Goal: Task Accomplishment & Management: Manage account settings

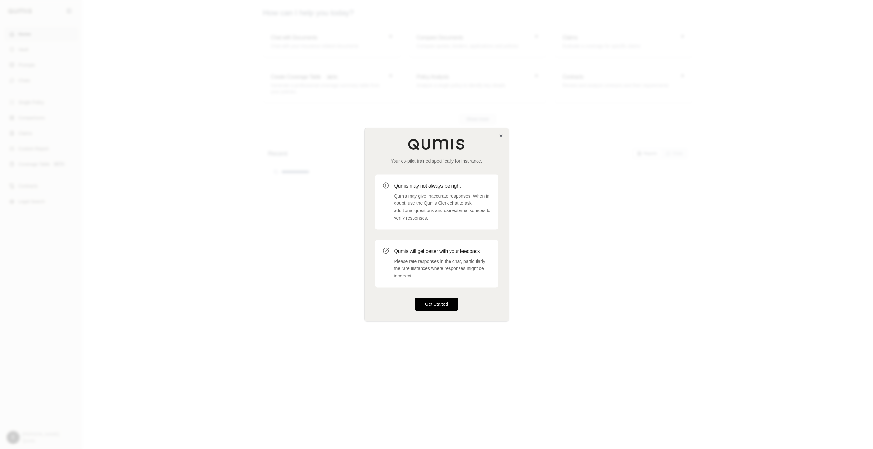
click at [429, 305] on button "Get Started" at bounding box center [437, 304] width 44 height 13
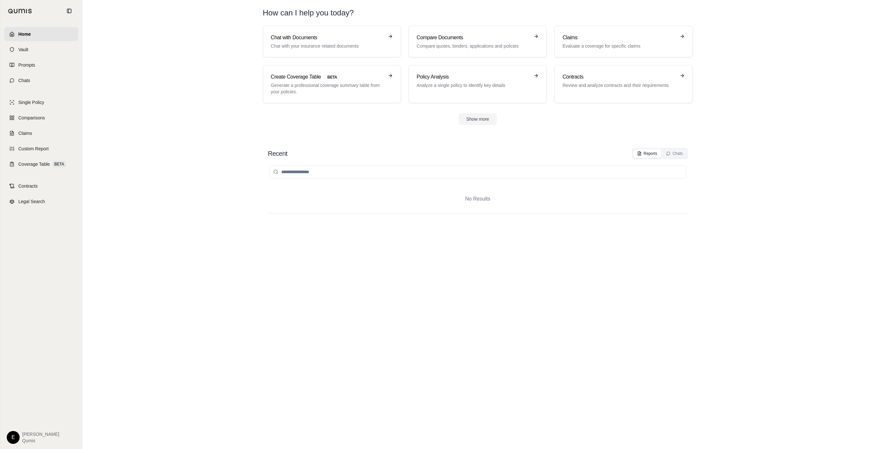
click at [125, 142] on section "Recent Reports Chats No Results" at bounding box center [478, 292] width 786 height 314
click at [19, 440] on div "E Erik Qumis" at bounding box center [41, 437] width 69 height 13
click at [12, 439] on html "Home Vault Prompts Chats Single Policy Comparisons Claims Custom Report Coverag…" at bounding box center [436, 224] width 873 height 449
click at [34, 404] on link "Settings" at bounding box center [28, 399] width 53 height 10
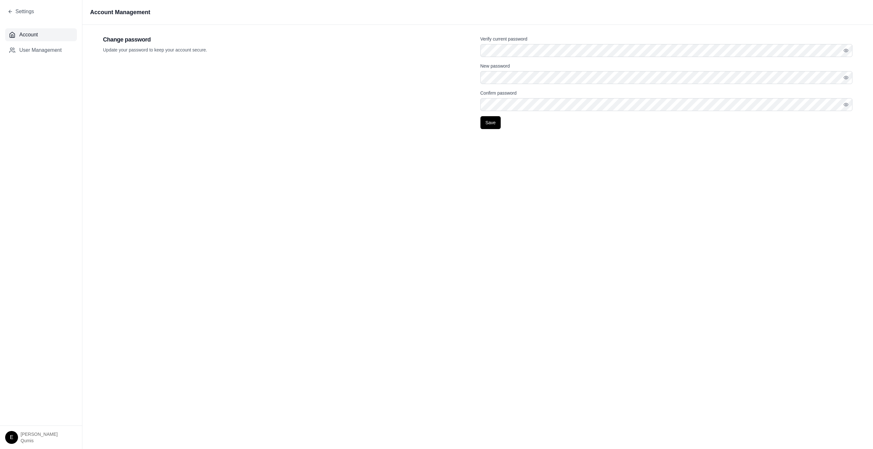
click at [288, 159] on div "Account Management Change password Update your password to keep your account se…" at bounding box center [477, 224] width 791 height 449
click at [33, 58] on nav "Account User Management" at bounding box center [41, 224] width 82 height 402
click at [40, 48] on span "User Management" at bounding box center [40, 50] width 42 height 8
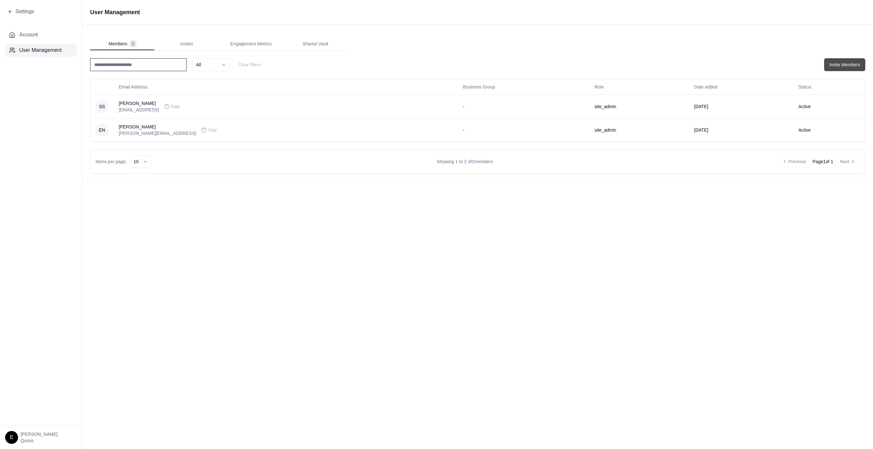
click at [832, 67] on button "Invite Members" at bounding box center [844, 64] width 41 height 13
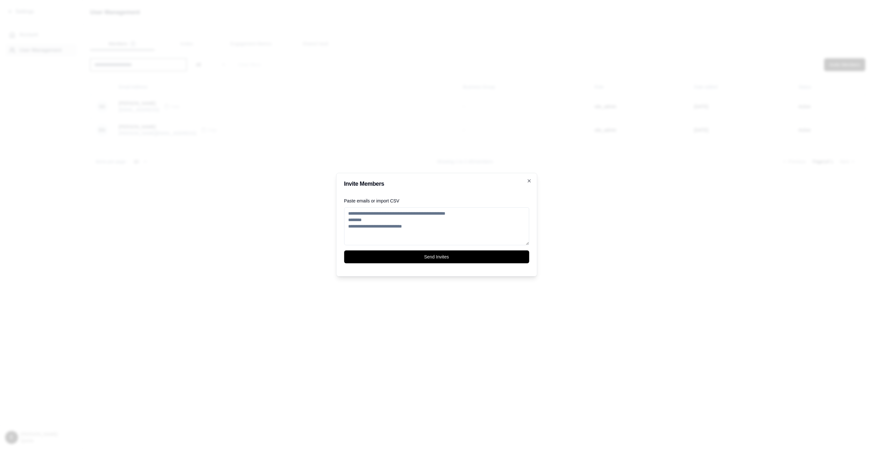
click at [416, 234] on textarea "Paste emails or import CSV" at bounding box center [436, 226] width 185 height 38
type textarea "*"
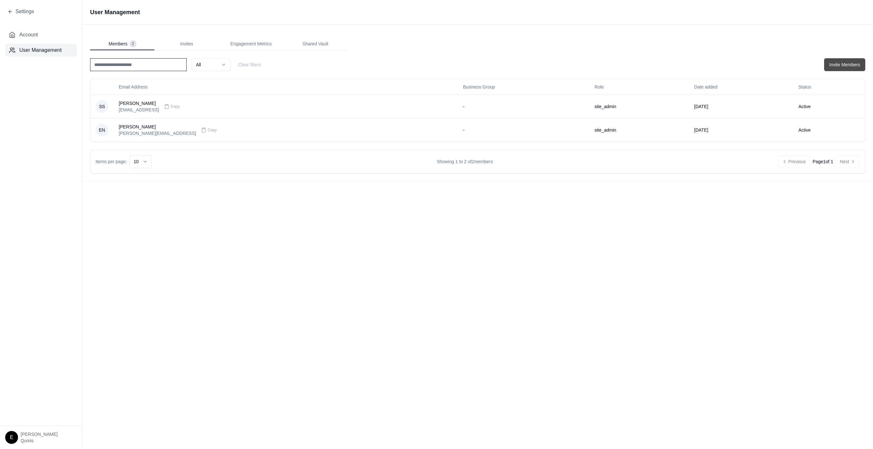
click at [855, 61] on button "Invite Members" at bounding box center [844, 64] width 41 height 13
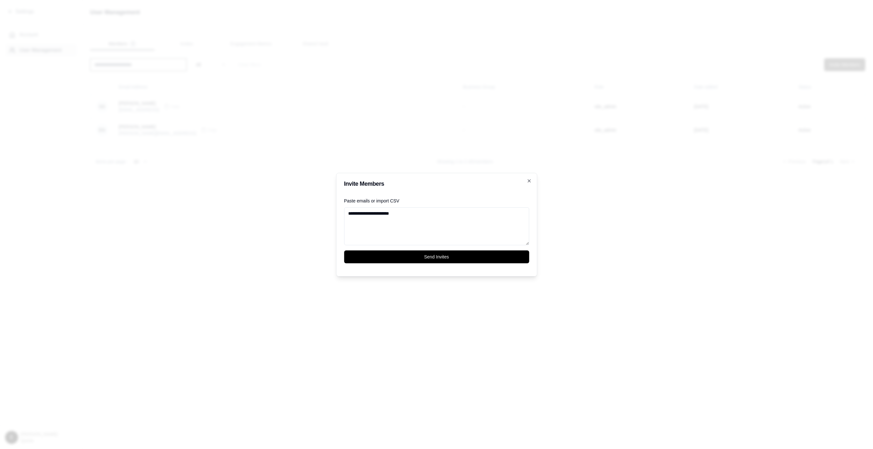
type textarea "**********"
click at [344, 250] on button "Send Invites" at bounding box center [436, 256] width 185 height 13
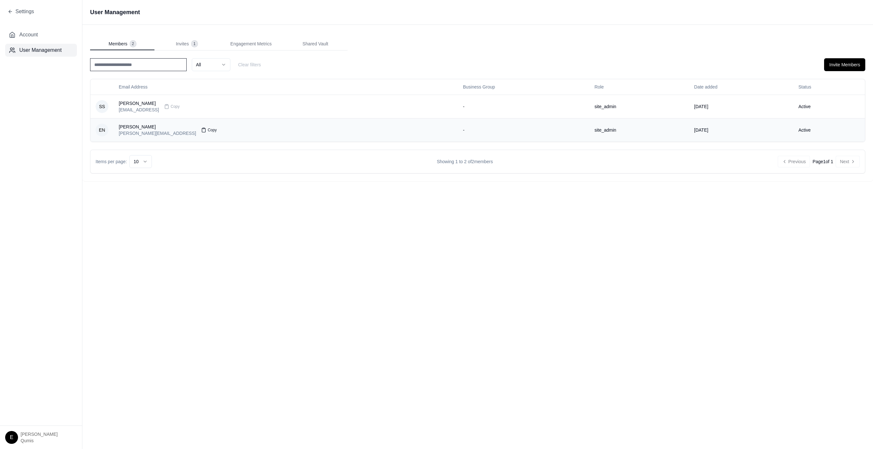
click at [208, 130] on span "Copy" at bounding box center [212, 129] width 9 height 5
click at [305, 154] on div "Items per page: 10 Showing 1 to 2 of 2 members Previous Page 1 of 1 Next" at bounding box center [477, 162] width 775 height 24
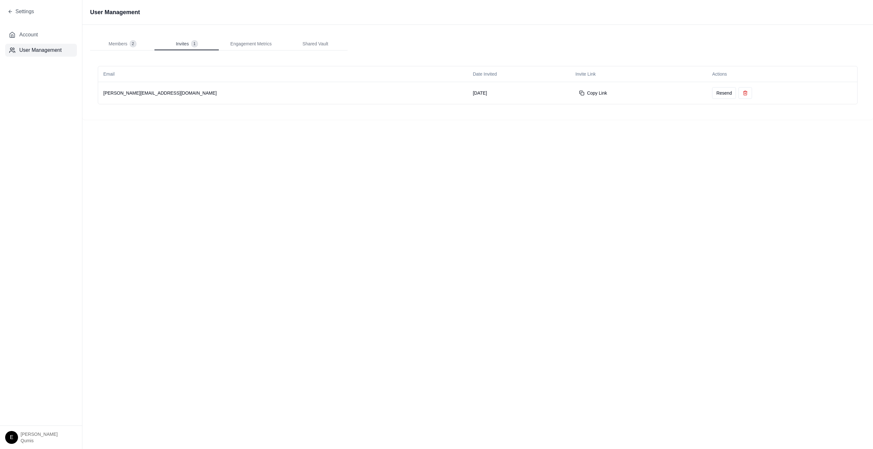
click at [199, 40] on button "Invites 1" at bounding box center [186, 44] width 64 height 13
click at [575, 93] on button "Copy Link" at bounding box center [592, 93] width 35 height 12
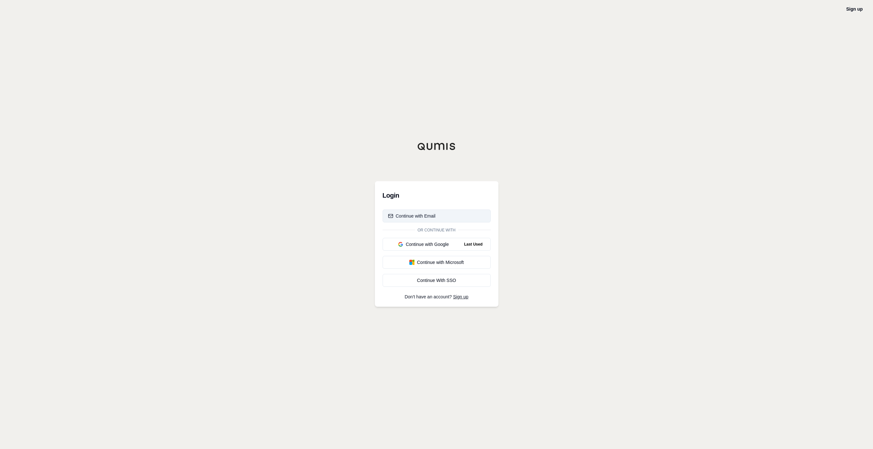
drag, startPoint x: 427, startPoint y: 209, endPoint x: 426, endPoint y: 213, distance: 4.7
click at [427, 209] on div "Login Continue with Email Or continue with Continue with Google Last Used Conti…" at bounding box center [437, 244] width 124 height 126
click at [426, 214] on div "Continue with Email" at bounding box center [412, 216] width 48 height 6
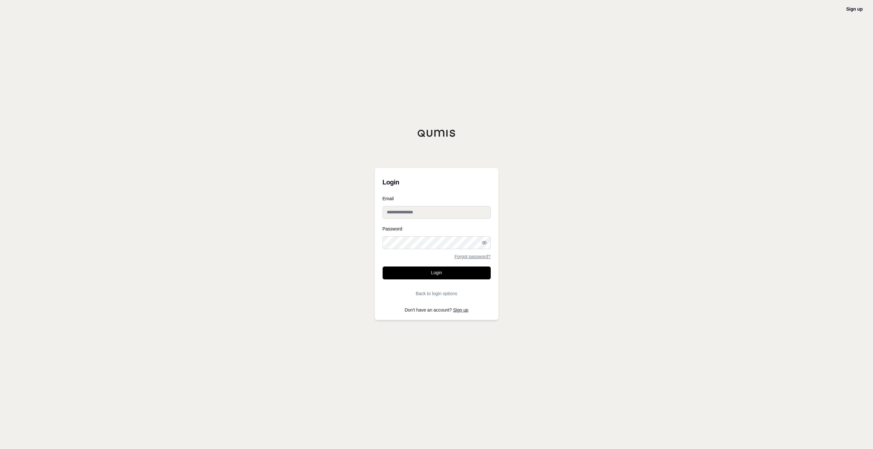
click at [423, 212] on input "Email" at bounding box center [437, 212] width 108 height 13
click at [536, 210] on div "Sign up Login Email Password Forgot password? Login Back to login options Don't…" at bounding box center [436, 224] width 873 height 449
type input "**********"
click at [466, 274] on button "Login" at bounding box center [437, 273] width 108 height 13
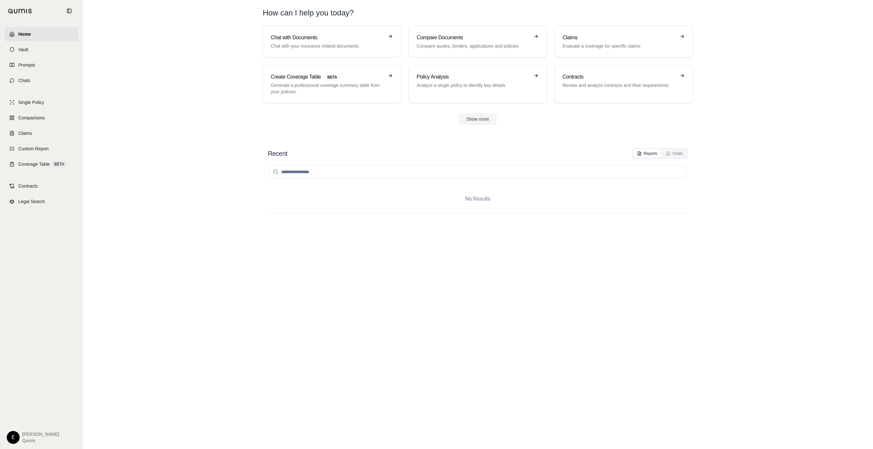
click at [508, 239] on div "No Results" at bounding box center [478, 297] width 420 height 277
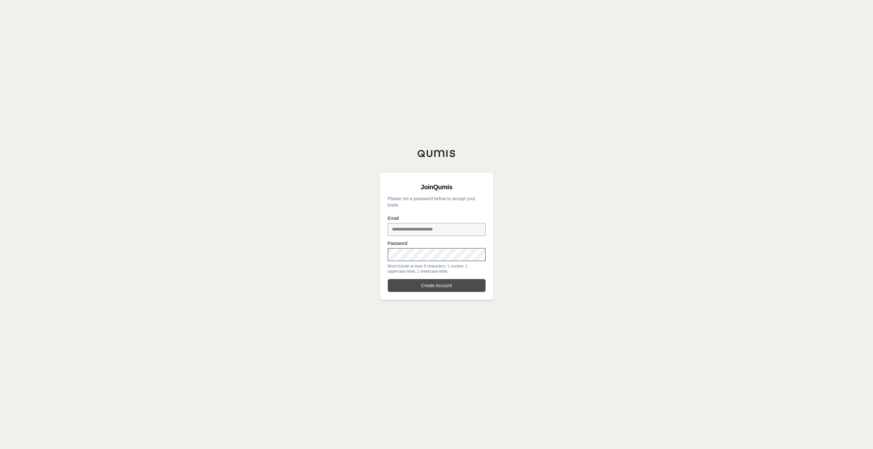
click at [467, 284] on button "Create Account" at bounding box center [437, 285] width 98 height 13
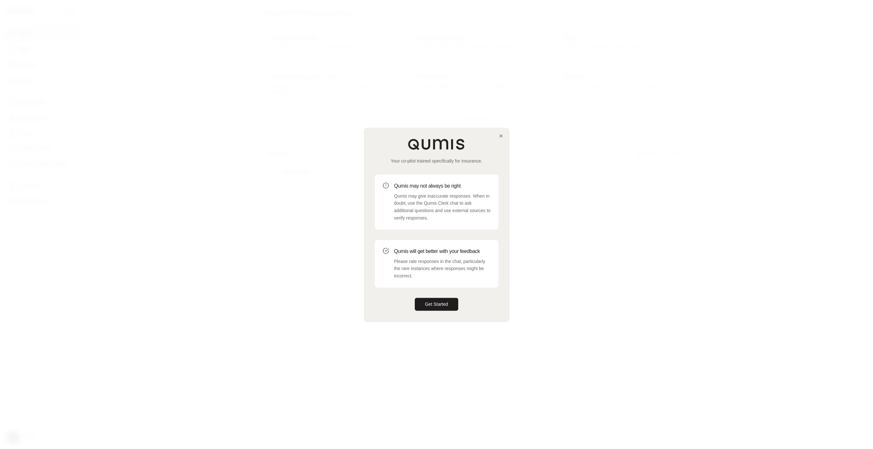
click at [536, 191] on div at bounding box center [436, 224] width 873 height 449
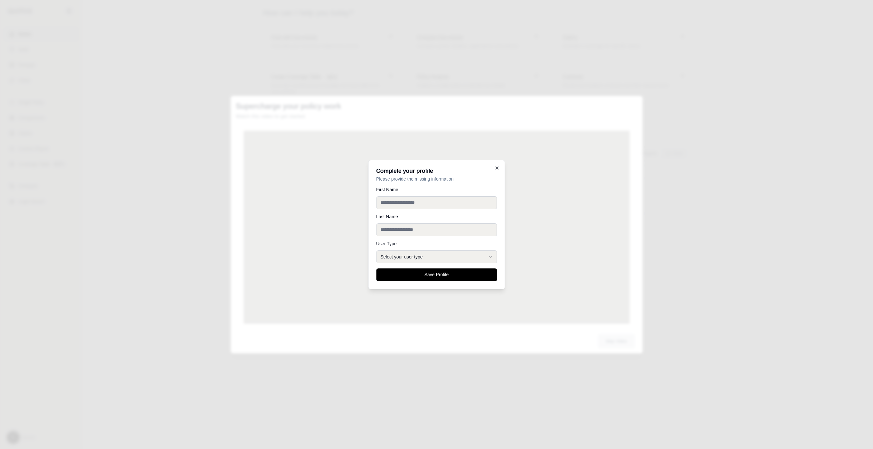
click at [473, 202] on input "First Name" at bounding box center [436, 202] width 121 height 13
click at [591, 215] on div at bounding box center [436, 224] width 873 height 449
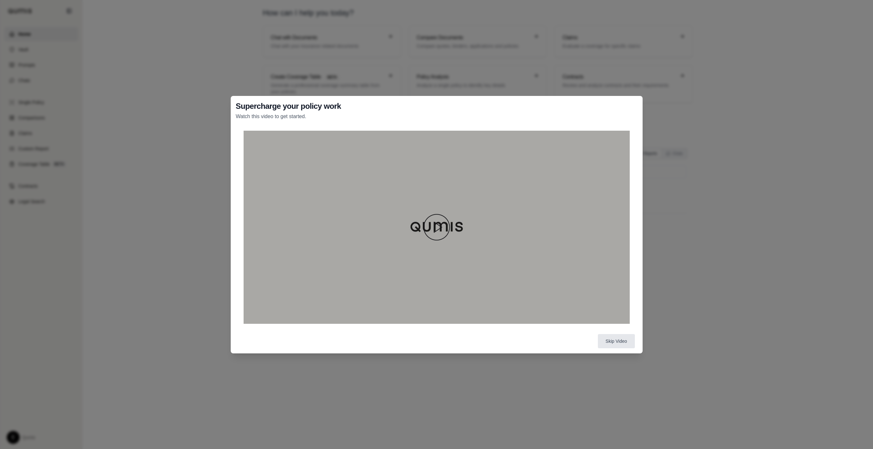
click at [675, 111] on div "Supercharge your policy work Watch this video to get started. Skip Video" at bounding box center [436, 224] width 873 height 449
click at [617, 342] on button "Skip Video" at bounding box center [616, 341] width 37 height 14
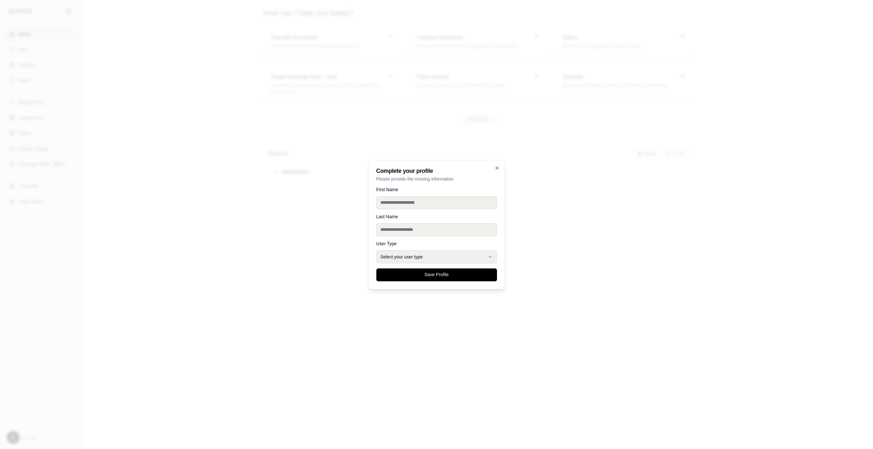
click at [628, 309] on div at bounding box center [436, 224] width 873 height 449
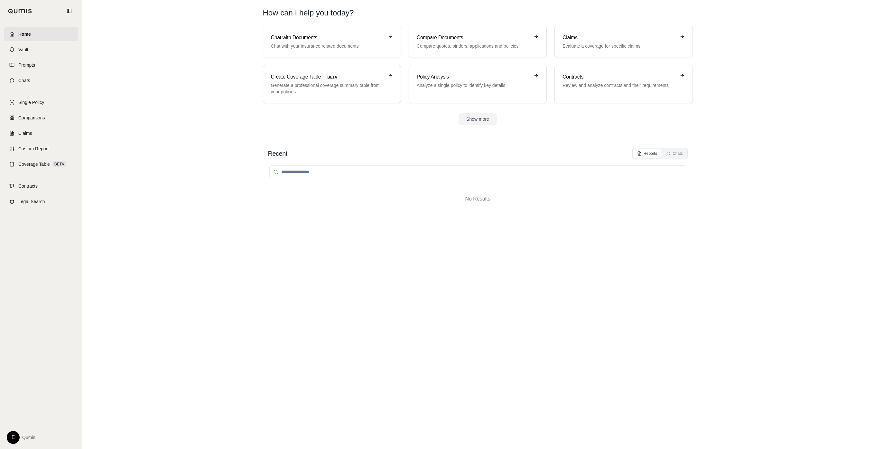
click at [12, 434] on html "Home Vault Prompts Chats Single Policy Comparisons Claims Custom Report Coverag…" at bounding box center [436, 224] width 873 height 449
click at [33, 421] on div "Log Out" at bounding box center [28, 423] width 53 height 10
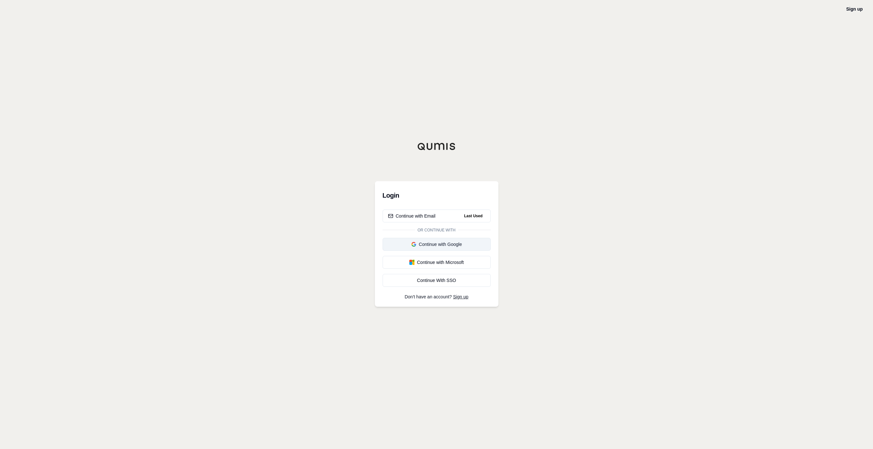
click at [463, 246] on div "Continue with Google" at bounding box center [436, 244] width 97 height 6
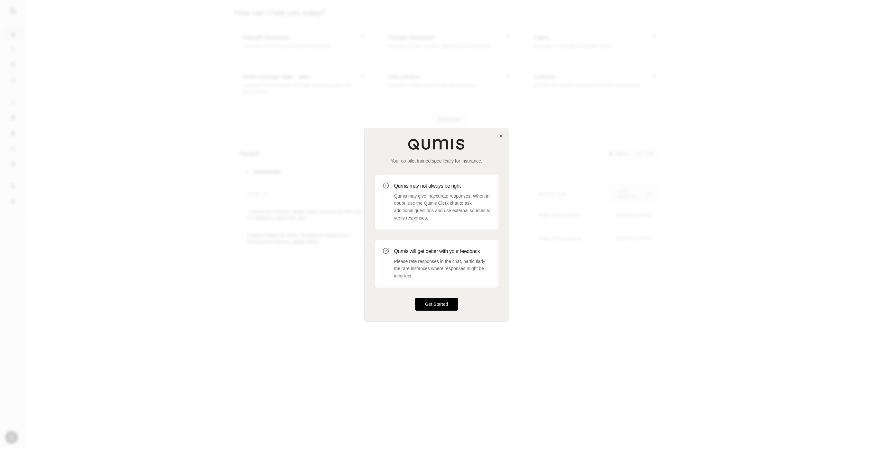
click at [431, 306] on button "Get Started" at bounding box center [437, 304] width 44 height 13
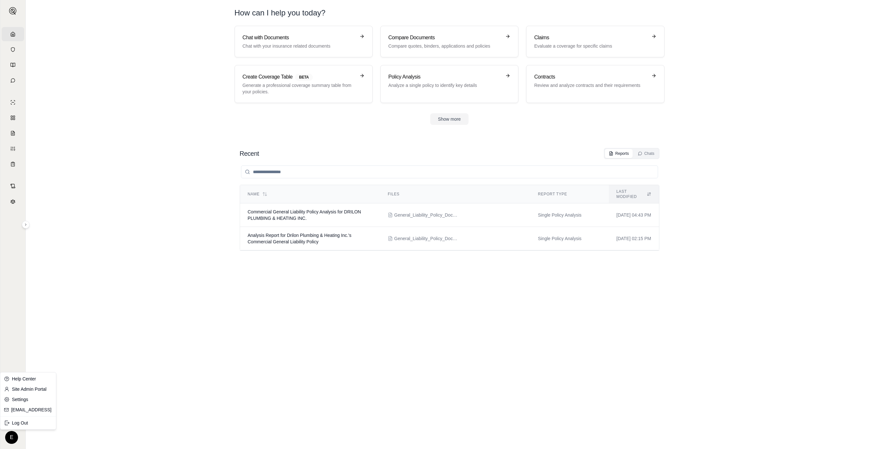
click at [12, 433] on html "Home Vault Prompts Chats Single Policy Comparisons Claims Custom Report Coverag…" at bounding box center [436, 224] width 873 height 449
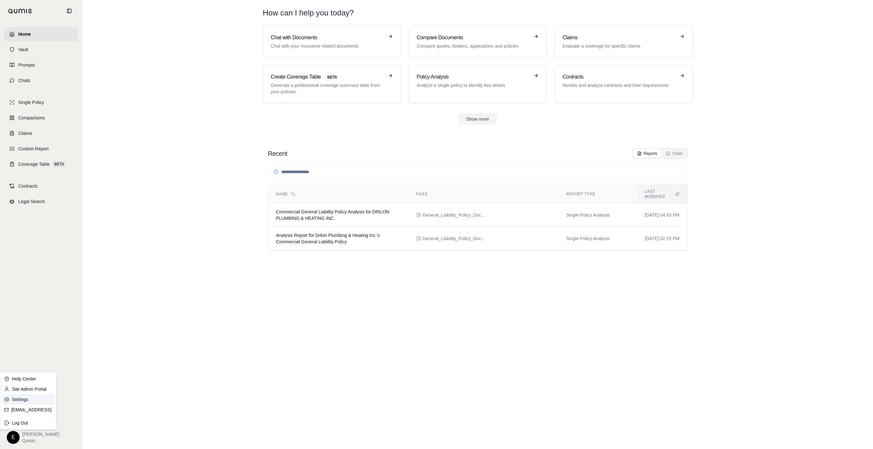
click at [29, 402] on link "Settings" at bounding box center [28, 399] width 53 height 10
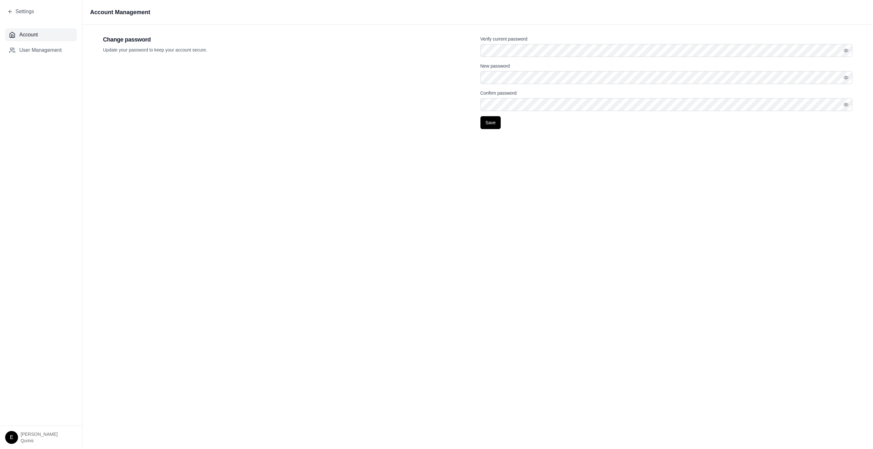
click at [12, 436] on html "Settings Account User Management E [PERSON_NAME] Account Management Change pass…" at bounding box center [436, 224] width 873 height 449
click at [36, 386] on link "Site Admin Portal" at bounding box center [28, 389] width 53 height 10
click at [17, 435] on html "Settings Account User Management E [PERSON_NAME] Account Management Change pass…" at bounding box center [436, 224] width 873 height 449
click at [39, 400] on link "Settings" at bounding box center [28, 399] width 53 height 10
click at [44, 51] on span "User Management" at bounding box center [40, 50] width 42 height 8
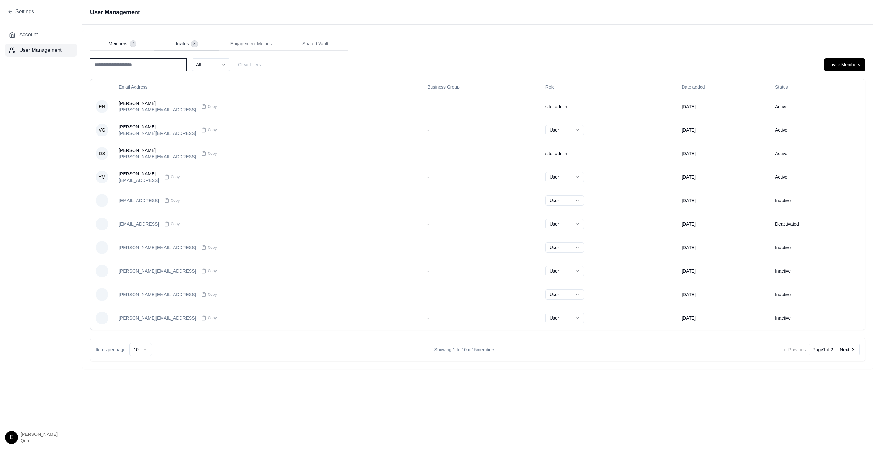
click at [184, 44] on span "Invites" at bounding box center [182, 44] width 13 height 6
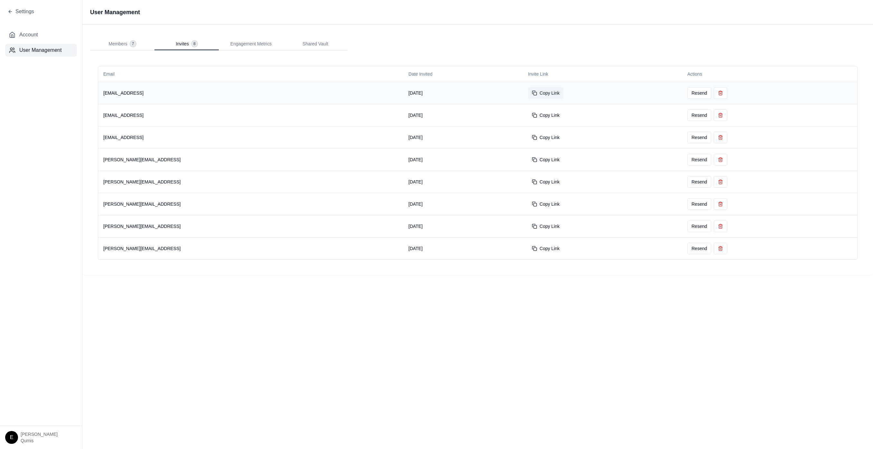
click at [528, 93] on button "Copy Link" at bounding box center [545, 93] width 35 height 12
click at [728, 365] on div "User Management Members 7 Invites 8 Engagement Metrics Shared Vault Email Date …" at bounding box center [477, 224] width 791 height 449
click at [688, 93] on button "Resend" at bounding box center [700, 93] width 24 height 12
click at [735, 396] on div "User Management Members 7 Invites 8 Engagement Metrics Shared Vault Email Date …" at bounding box center [477, 224] width 791 height 449
click at [552, 309] on div "User Management Members 7 Invites 8 Engagement Metrics Shared Vault Email Date …" at bounding box center [477, 224] width 791 height 449
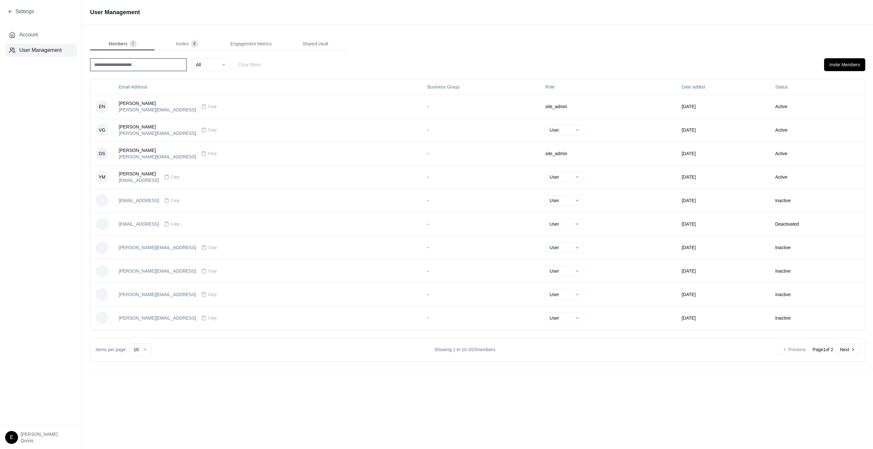
click at [120, 47] on button "Members 7" at bounding box center [122, 44] width 64 height 13
click at [142, 69] on input at bounding box center [138, 64] width 97 height 13
click at [830, 64] on button "Invite Members" at bounding box center [844, 64] width 41 height 13
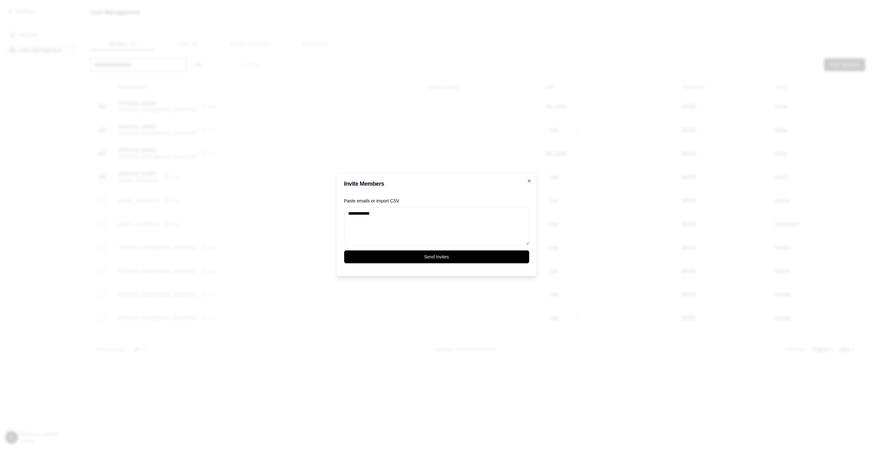
type textarea "**********"
click at [344, 250] on button "Send Invites" at bounding box center [436, 256] width 185 height 13
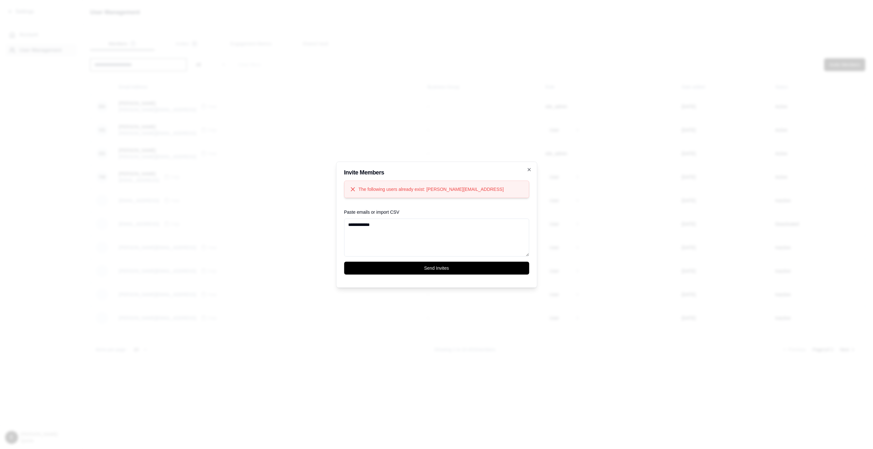
click at [733, 125] on div at bounding box center [436, 224] width 873 height 449
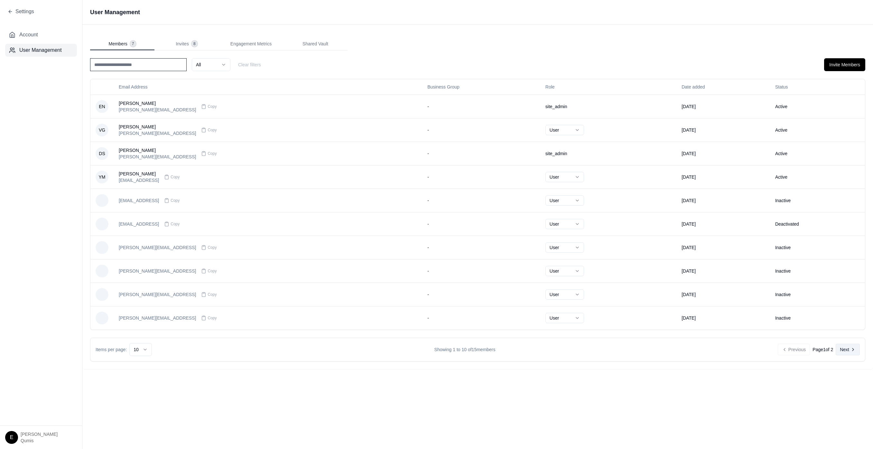
click at [848, 345] on button "Next" at bounding box center [848, 350] width 24 height 12
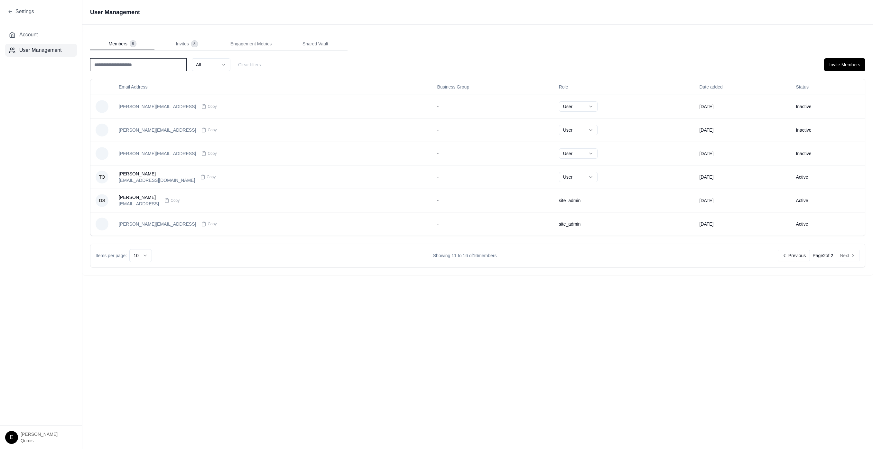
click at [406, 311] on div "User Management Members 8 Invites 8 Engagement Metrics Shared Vault All Clear f…" at bounding box center [477, 224] width 791 height 449
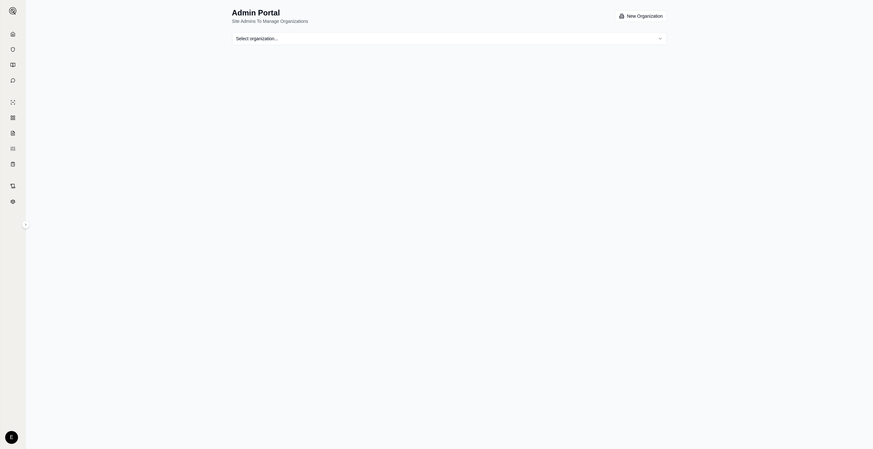
click at [107, 62] on div "Admin Portal Site Admins To Manage Organizations New Organization Select organi…" at bounding box center [449, 224] width 847 height 449
